Goal: Use online tool/utility: Utilize a website feature to perform a specific function

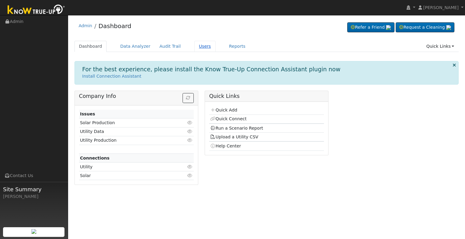
click at [194, 46] on link "Users" at bounding box center [204, 46] width 21 height 11
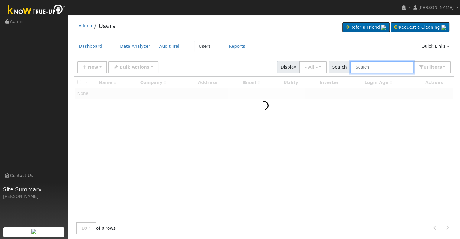
click at [372, 70] on input "text" at bounding box center [382, 67] width 64 height 12
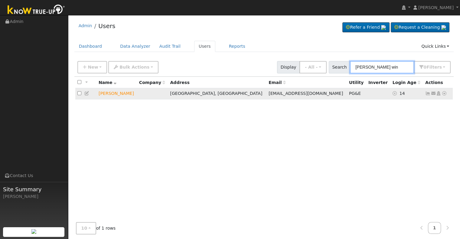
type input "carie win"
click at [445, 94] on icon at bounding box center [444, 93] width 5 height 4
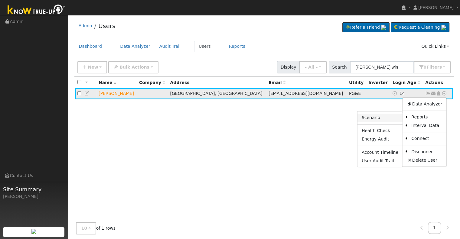
click at [375, 118] on link "Scenario" at bounding box center [380, 118] width 45 height 8
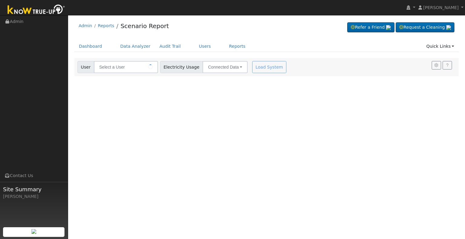
type input "[PERSON_NAME]"
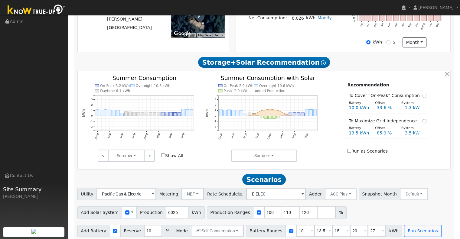
scroll to position [175, 0]
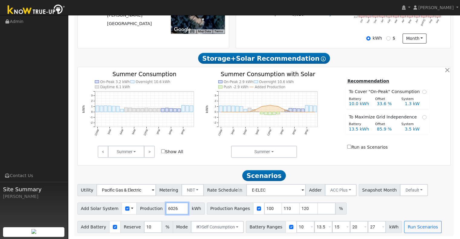
drag, startPoint x: 172, startPoint y: 207, endPoint x: 154, endPoint y: 213, distance: 19.4
click at [154, 213] on div "Add Solar System Use CSV Data Production 6026 kWh" at bounding box center [140, 209] width 127 height 12
type input "8384"
click at [282, 207] on input "110" at bounding box center [291, 209] width 18 height 12
type input "120"
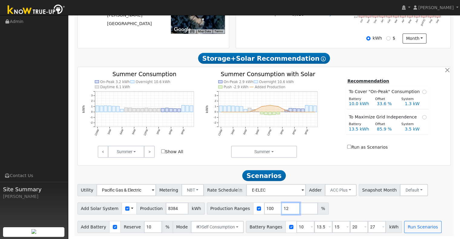
type input "1"
click at [298, 226] on input "10" at bounding box center [305, 227] width 18 height 12
type input "13.5"
type input "15"
type input "20"
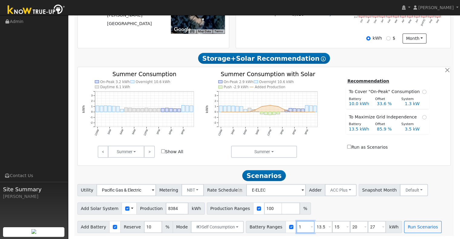
type input "27"
type input "1"
click at [334, 223] on input "20" at bounding box center [341, 227] width 18 height 12
type input "27"
type input "2"
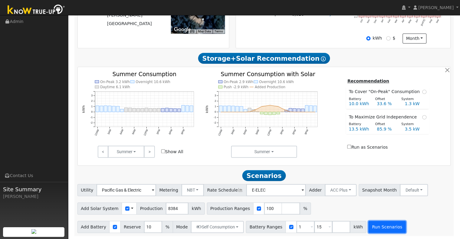
click at [368, 228] on button "Run Scenarios" at bounding box center [386, 227] width 37 height 12
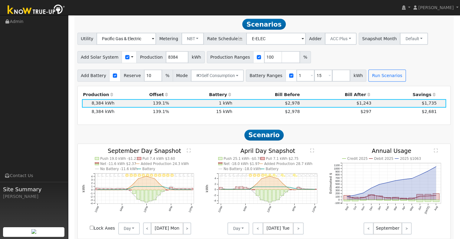
scroll to position [327, 0]
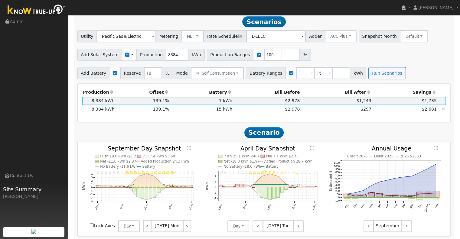
click at [325, 111] on td "$297" at bounding box center [336, 109] width 71 height 8
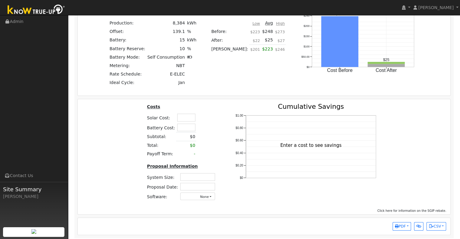
scroll to position [581, 0]
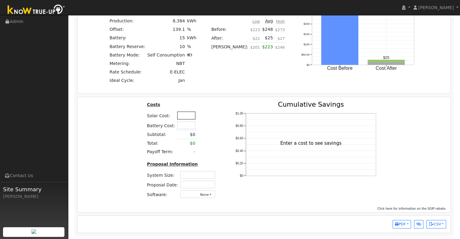
click at [180, 116] on input "text" at bounding box center [186, 116] width 18 height 8
type input "$40,000"
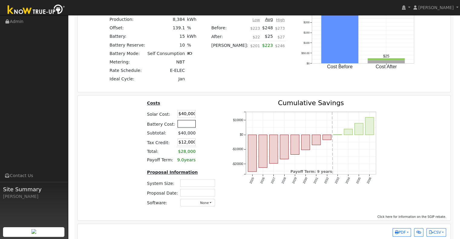
click at [183, 128] on input "text" at bounding box center [187, 124] width 18 height 8
type input "$22,500"
type input "$18,750"
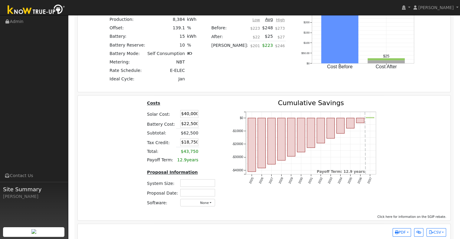
click at [201, 124] on td at bounding box center [203, 124] width 9 height 10
drag, startPoint x: 177, startPoint y: 116, endPoint x: 198, endPoint y: 115, distance: 20.6
click at [198, 115] on tr "Solar Cost: $40,000" at bounding box center [182, 114] width 72 height 10
type input "$22,000"
type input "$13,350"
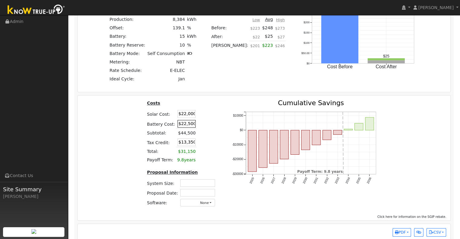
click at [184, 126] on input "$22,500" at bounding box center [187, 124] width 18 height 8
type input "$20,500"
type input "$12,750"
click at [204, 122] on td at bounding box center [202, 124] width 11 height 10
click at [199, 187] on input "text" at bounding box center [197, 183] width 35 height 8
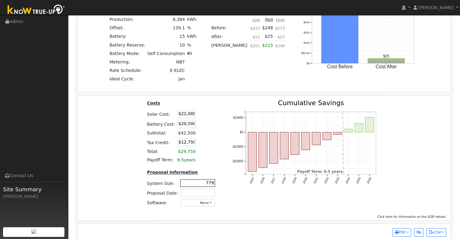
click at [208, 185] on input "779" at bounding box center [197, 183] width 35 height 8
type input "7.79"
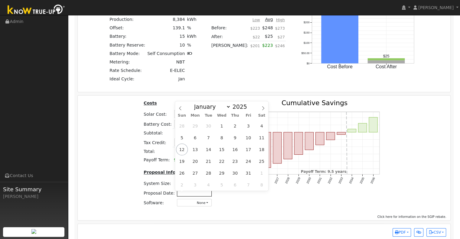
click at [207, 193] on input "text" at bounding box center [194, 193] width 35 height 8
click at [183, 149] on span "12" at bounding box center [182, 150] width 12 height 12
type input "10/12/2025"
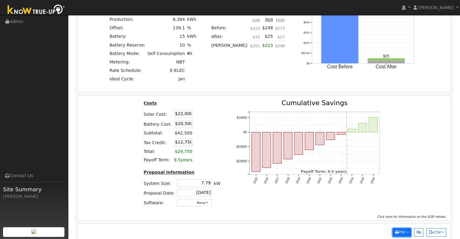
click at [408, 236] on button "PDF" at bounding box center [402, 232] width 18 height 8
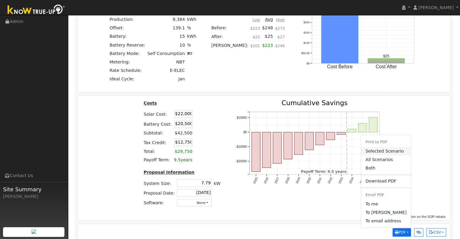
click at [394, 153] on link "Selected Scenario" at bounding box center [386, 151] width 50 height 8
